Goal: Find contact information: Find contact information

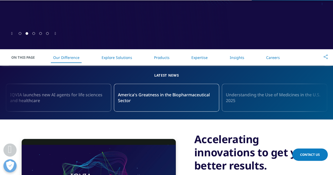
scroll to position [285, 0]
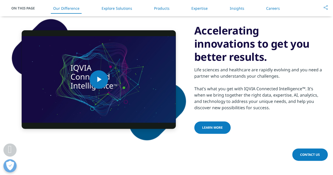
click at [298, 152] on link "Contact Us" at bounding box center [309, 154] width 35 height 12
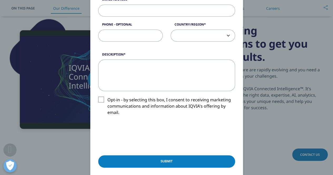
scroll to position [171, 0]
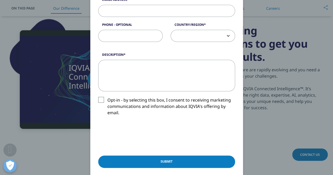
click at [100, 99] on label "Opt-in - by selecting this box, I consent to receiving marketing communications…" at bounding box center [166, 108] width 137 height 22
click at [107, 97] on input "Opt-in - by selecting this box, I consent to receiving marketing communications…" at bounding box center [107, 97] width 0 height 0
click at [158, 105] on label "Opt-in - by selecting this box, I consent to receiving marketing communications…" at bounding box center [166, 108] width 137 height 22
click at [107, 97] on input "Opt-in - by selecting this box, I consent to receiving marketing communications…" at bounding box center [107, 97] width 0 height 0
click at [158, 105] on label "Opt-in - by selecting this box, I consent to receiving marketing communications…" at bounding box center [166, 108] width 137 height 22
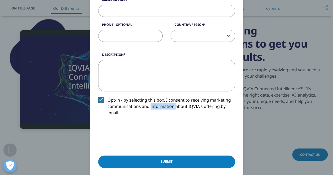
click at [107, 97] on input "Opt-in - by selecting this box, I consent to receiving marketing communications…" at bounding box center [107, 97] width 0 height 0
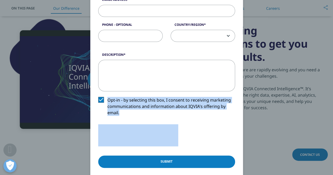
click at [158, 105] on label "Opt-in - by selecting this box, I consent to receiving marketing communications…" at bounding box center [166, 108] width 137 height 22
click at [107, 97] on input "Opt-in - by selecting this box, I consent to receiving marketing communications…" at bounding box center [107, 97] width 0 height 0
click at [180, 116] on label "Opt-in - by selecting this box, I consent to receiving marketing communications…" at bounding box center [166, 108] width 137 height 22
click at [107, 97] on input "Opt-in - by selecting this box, I consent to receiving marketing communications…" at bounding box center [107, 97] width 0 height 0
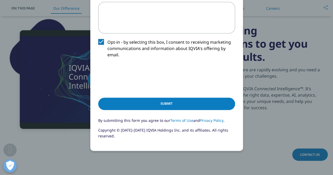
scroll to position [191, 0]
